Goal: Task Accomplishment & Management: Use online tool/utility

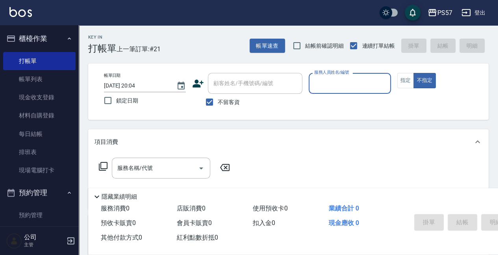
click at [206, 224] on span "會員卡販賣 0" at bounding box center [194, 222] width 35 height 7
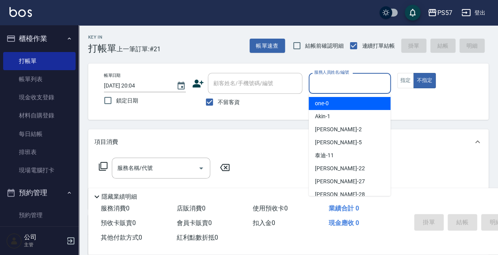
click at [315, 86] on input "服務人員姓名/編號" at bounding box center [349, 83] width 75 height 14
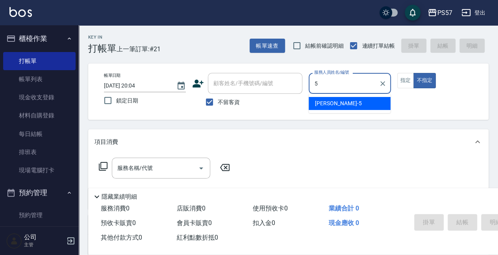
type input "[PERSON_NAME]5"
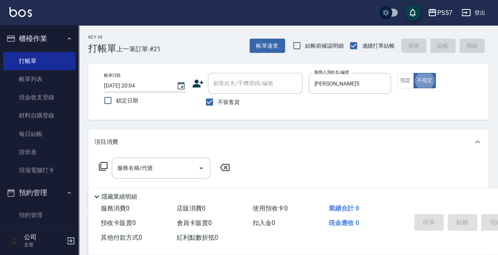
type button "false"
click at [404, 86] on button "指定" at bounding box center [405, 80] width 17 height 15
click at [119, 167] on input "服務名稱/代號" at bounding box center [154, 168] width 79 height 14
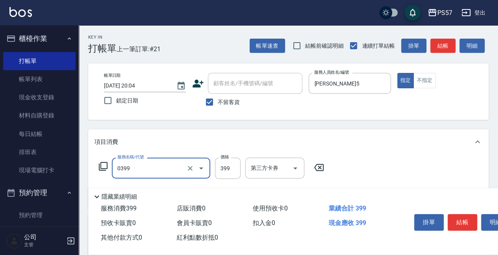
type input "SPA399(0399)"
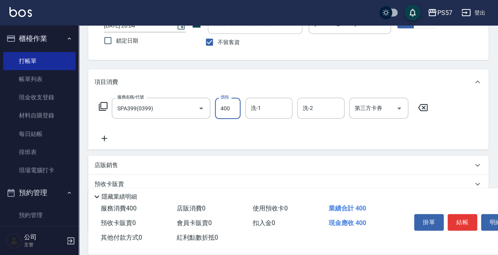
scroll to position [79, 0]
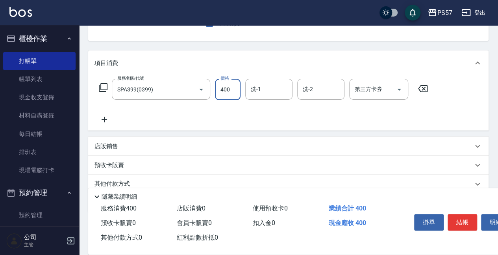
type input "400"
click at [107, 120] on icon at bounding box center [104, 118] width 20 height 9
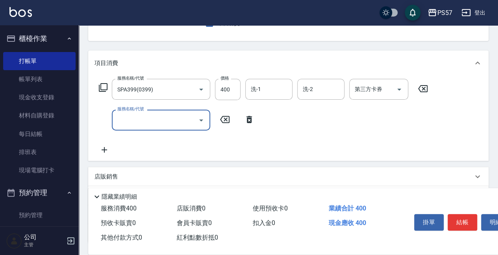
click at [116, 117] on input "服務名稱/代號" at bounding box center [154, 120] width 79 height 14
type input "剪髮100(2100)"
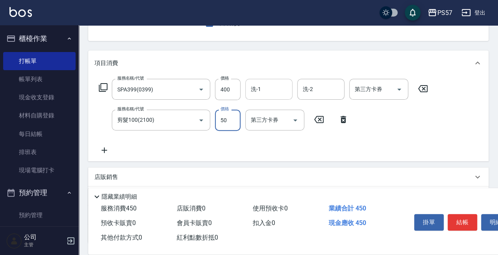
type input "50"
click at [258, 91] on input "洗-1" at bounding box center [269, 89] width 40 height 14
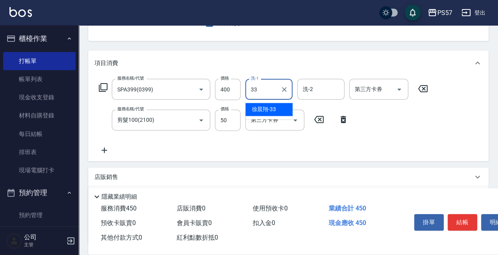
type input "[PERSON_NAME]-33"
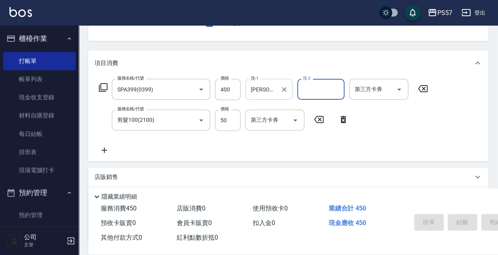
type input "[DATE] 20:57"
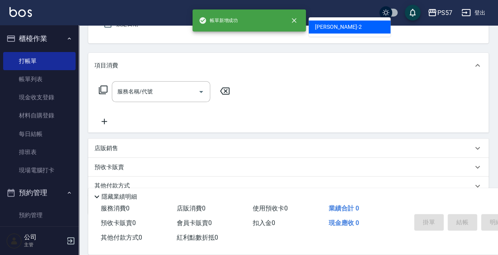
type input "[PERSON_NAME]-2"
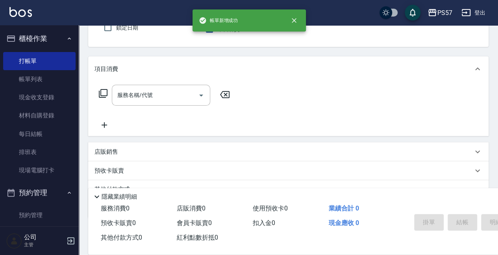
type button "true"
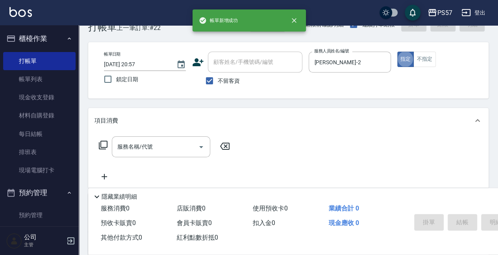
scroll to position [20, 0]
click at [428, 59] on button "不指定" at bounding box center [424, 59] width 22 height 15
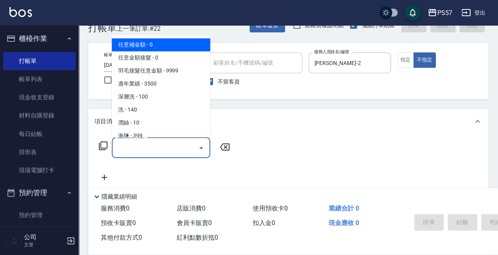
click at [152, 148] on input "服務名稱/代號" at bounding box center [154, 147] width 79 height 14
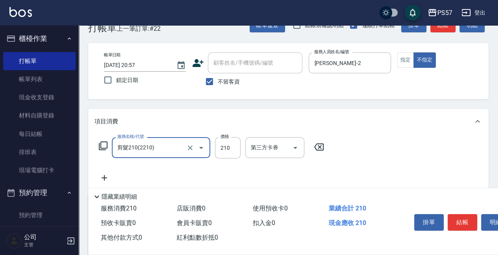
type input "剪髮210(2210)"
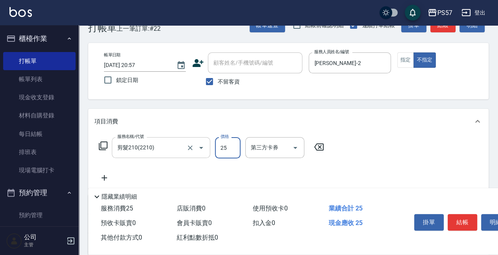
type input "250"
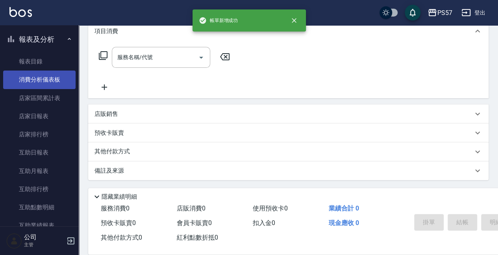
scroll to position [341, 0]
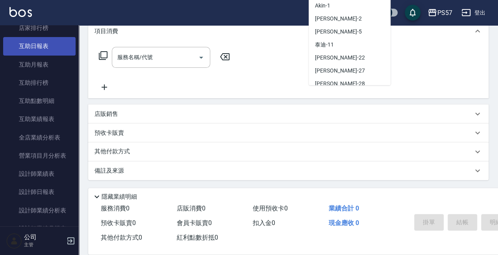
click at [28, 52] on link "互助日報表" at bounding box center [39, 46] width 72 height 18
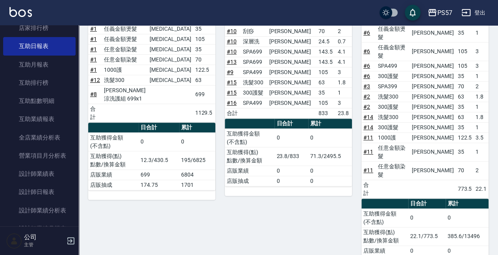
scroll to position [264, 0]
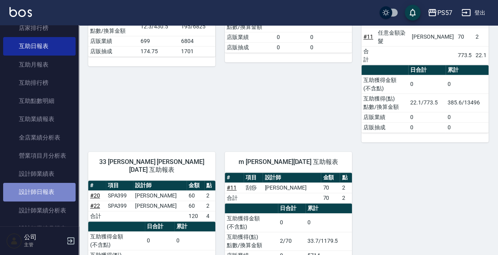
click at [52, 194] on link "設計師日報表" at bounding box center [39, 192] width 72 height 18
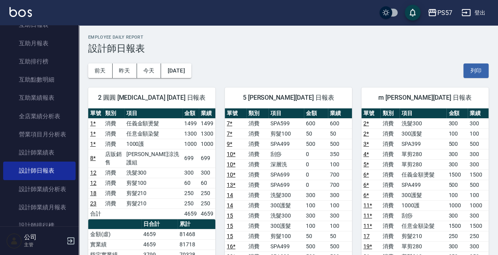
click at [186, 219] on th "累計" at bounding box center [196, 224] width 38 height 10
